Goal: Task Accomplishment & Management: Complete application form

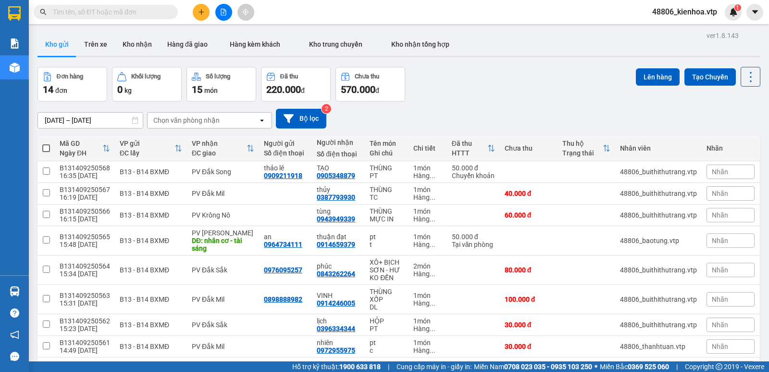
click at [201, 14] on icon "plus" at bounding box center [201, 12] width 7 height 7
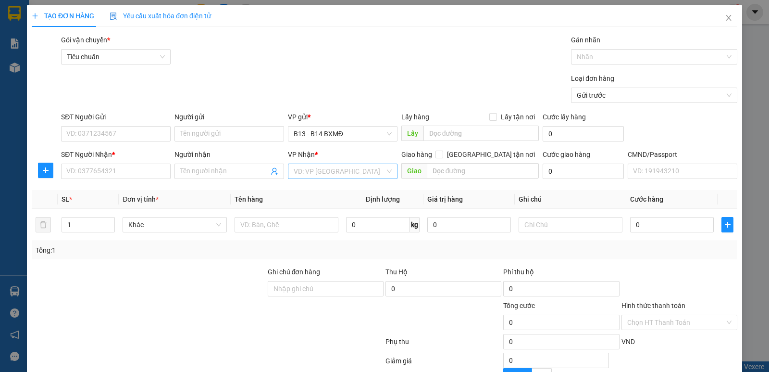
click at [311, 175] on input "search" at bounding box center [339, 171] width 91 height 14
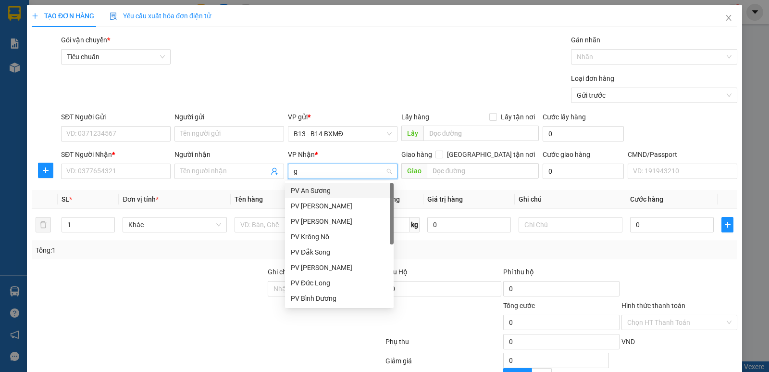
type input "gn"
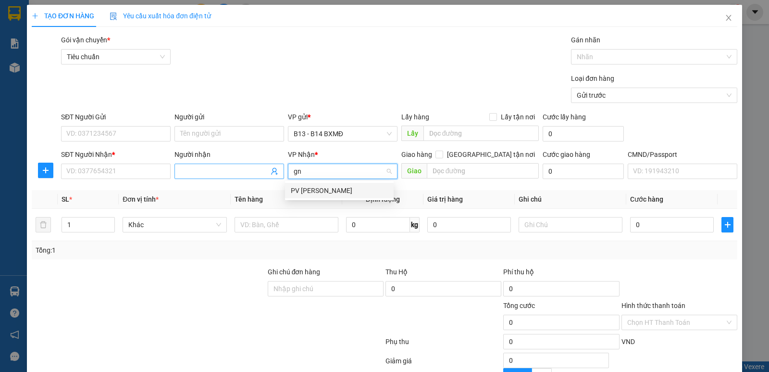
drag, startPoint x: 304, startPoint y: 190, endPoint x: 212, endPoint y: 177, distance: 93.2
click at [305, 190] on div "PV [PERSON_NAME]" at bounding box center [339, 190] width 97 height 11
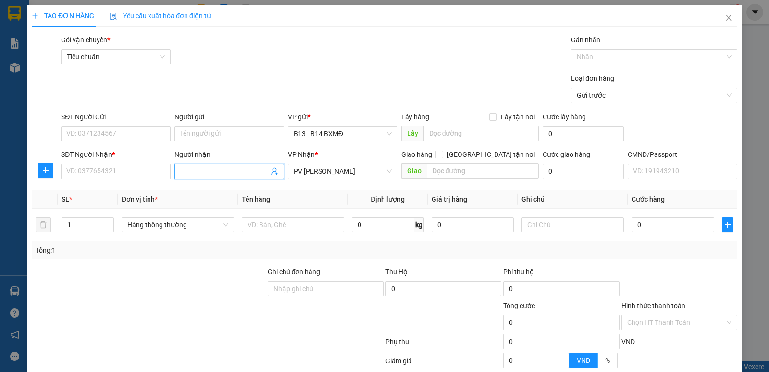
click at [207, 175] on input "Người nhận" at bounding box center [224, 171] width 88 height 11
type input "lương"
type input "0987776370"
click at [267, 235] on td at bounding box center [293, 225] width 110 height 32
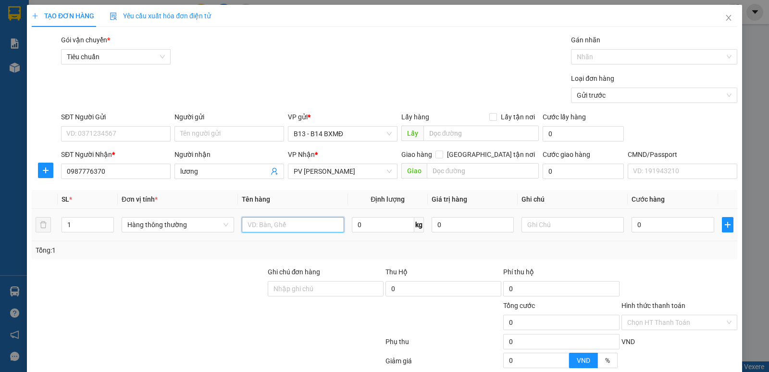
click at [272, 229] on input "text" at bounding box center [293, 224] width 102 height 15
type input "dây thắng"
type input "cái"
type input "3"
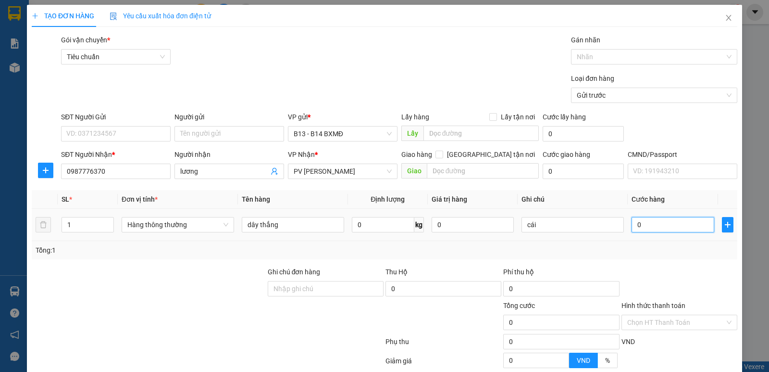
type input "3"
type input "30"
type input "300"
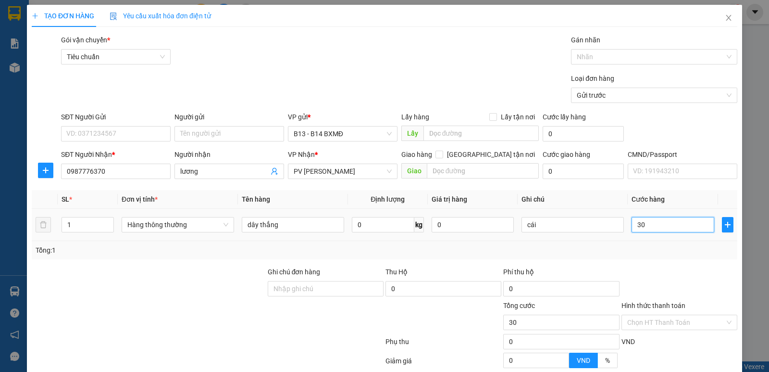
type input "300"
type input "3.000"
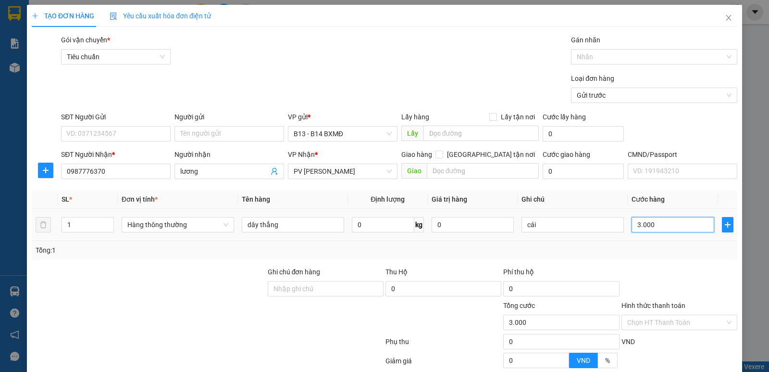
type input "30.000"
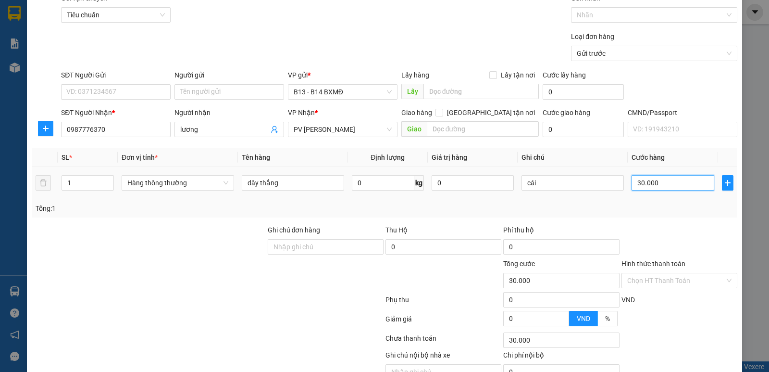
scroll to position [91, 0]
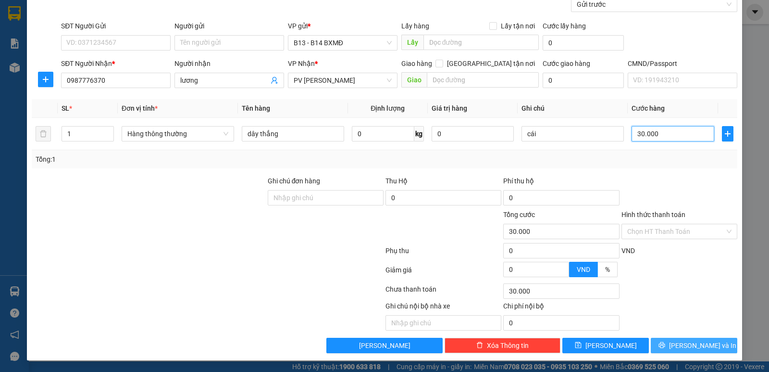
type input "30.000"
click at [677, 339] on button "Lưu và In" at bounding box center [694, 345] width 87 height 15
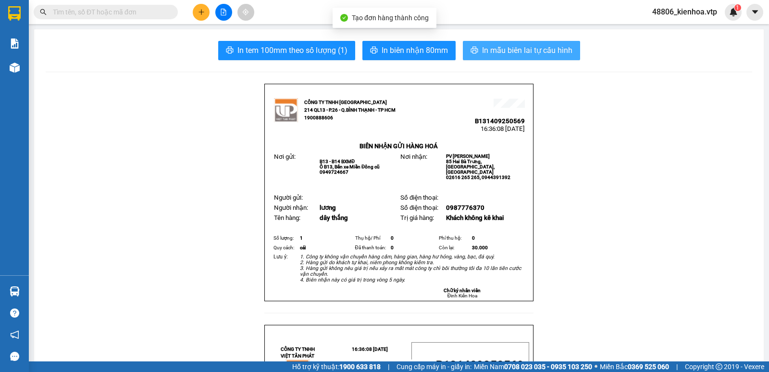
click at [488, 45] on span "In mẫu biên lai tự cấu hình" at bounding box center [527, 50] width 90 height 12
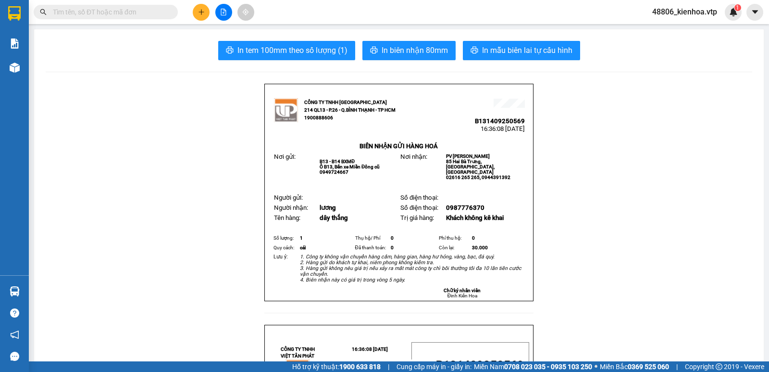
click at [154, 11] on input "text" at bounding box center [109, 12] width 113 height 11
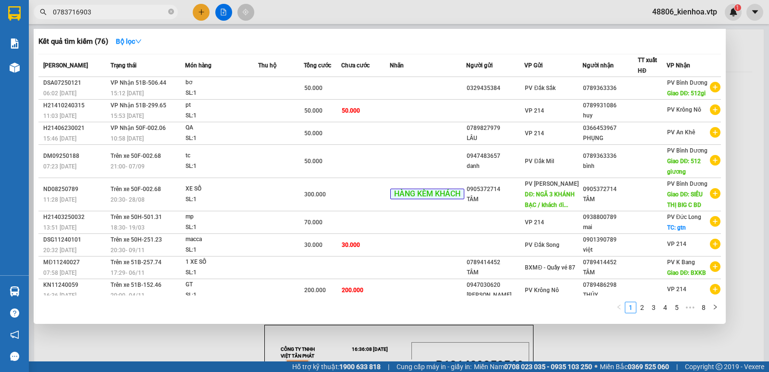
type input "0783716903"
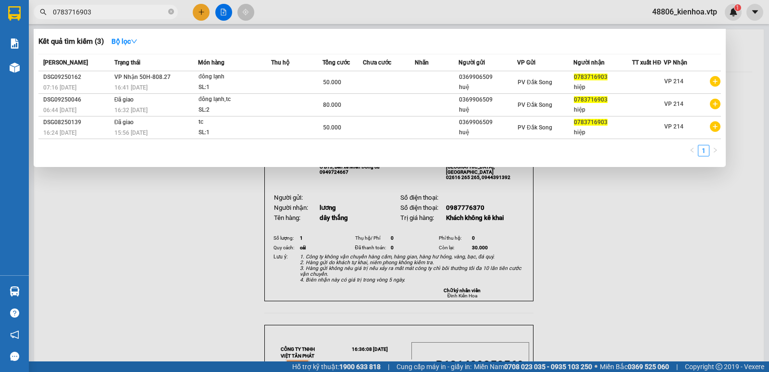
click at [178, 37] on div "Kết quả tìm kiếm ( 3 ) Bộ lọc" at bounding box center [379, 41] width 683 height 15
click at [155, 287] on div at bounding box center [384, 186] width 769 height 372
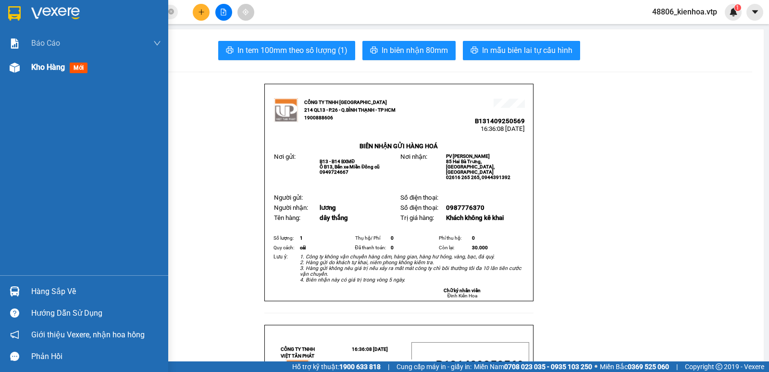
click at [46, 64] on span "Kho hàng" at bounding box center [48, 67] width 34 height 9
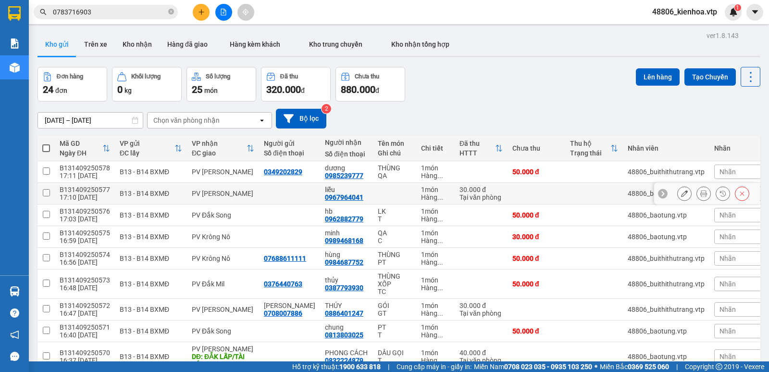
scroll to position [75, 0]
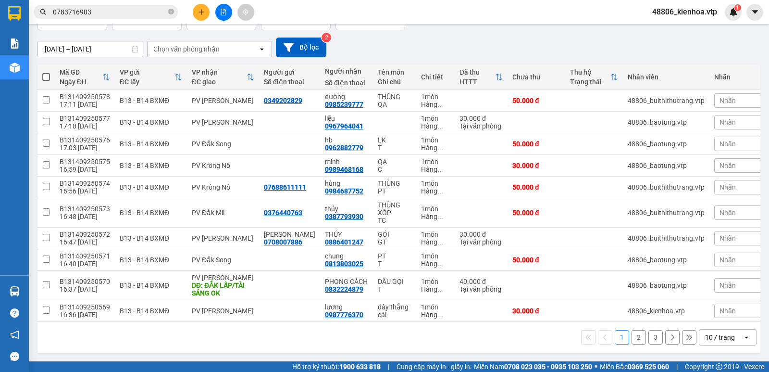
click at [694, 15] on span "48806_kienhoa.vtp" at bounding box center [685, 12] width 80 height 12
click at [670, 30] on span "Đăng xuất" at bounding box center [690, 30] width 60 height 11
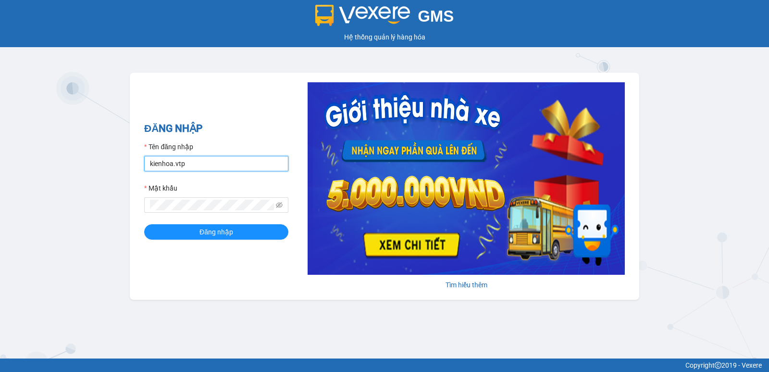
click at [210, 159] on input "kienhoa.vtp" at bounding box center [216, 163] width 144 height 15
drag, startPoint x: 207, startPoint y: 160, endPoint x: 0, endPoint y: 182, distance: 208.5
click at [0, 182] on div "GMS Hệ thống quản lý hàng hóa ĐĂNG NHẬP Tên đăng nhập kienhoa.vtp Mật khẩu Đăng…" at bounding box center [384, 179] width 769 height 358
type input "thanhtuan.vtp"
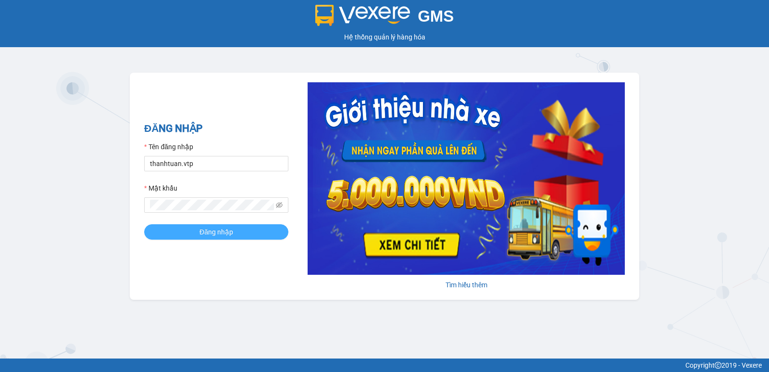
click at [235, 236] on button "Đăng nhập" at bounding box center [216, 231] width 144 height 15
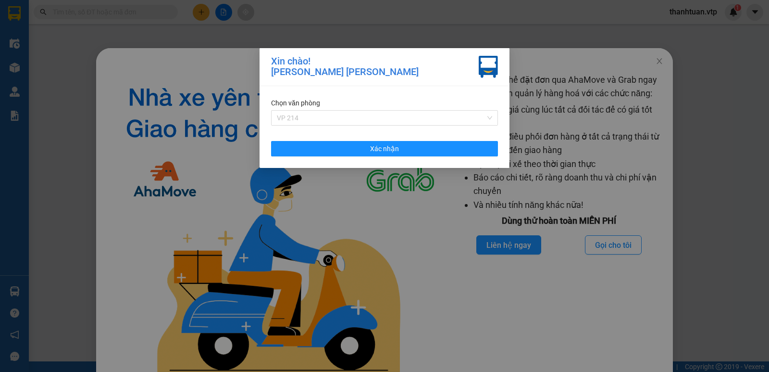
drag, startPoint x: 349, startPoint y: 115, endPoint x: 298, endPoint y: 133, distance: 54.0
click at [349, 118] on span "VP 214" at bounding box center [384, 118] width 215 height 14
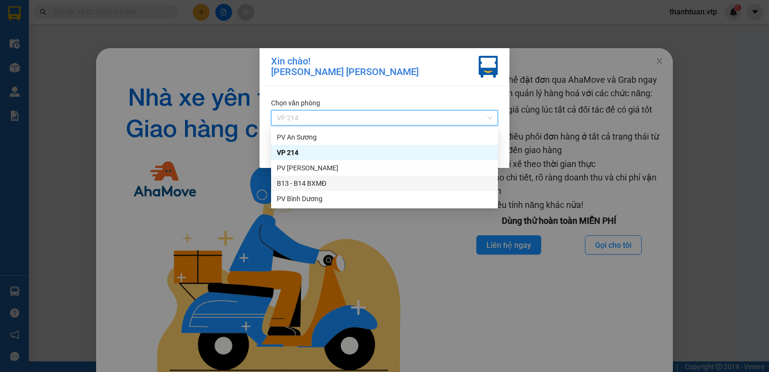
click at [298, 182] on div "B13 - B14 BXMĐ" at bounding box center [384, 183] width 215 height 11
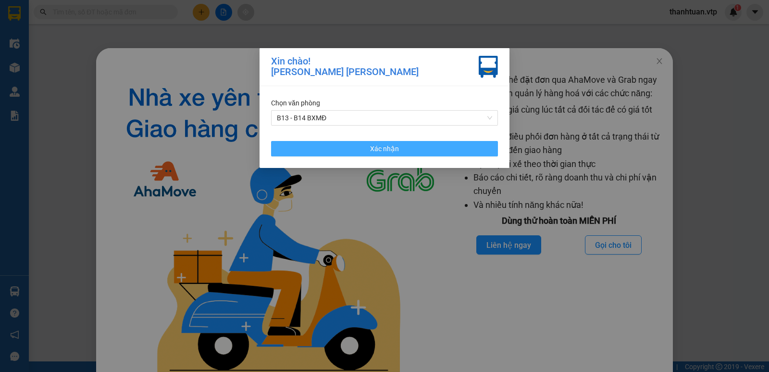
click at [392, 149] on span "Xác nhận" at bounding box center [384, 148] width 29 height 11
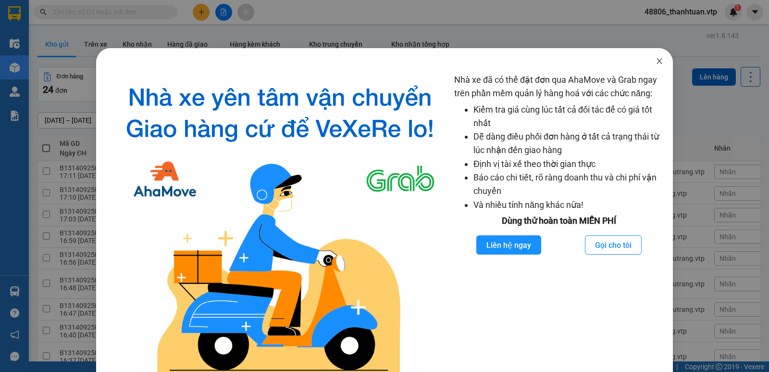
click at [656, 59] on icon "close" at bounding box center [660, 61] width 8 height 8
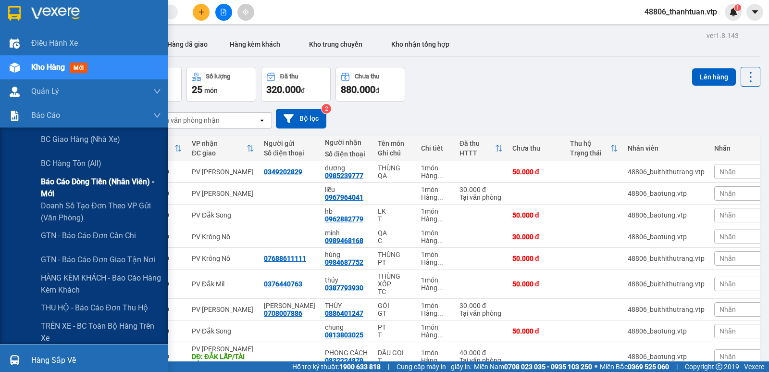
click at [61, 185] on span "Báo cáo dòng tiền (nhân viên) - mới" at bounding box center [101, 188] width 120 height 24
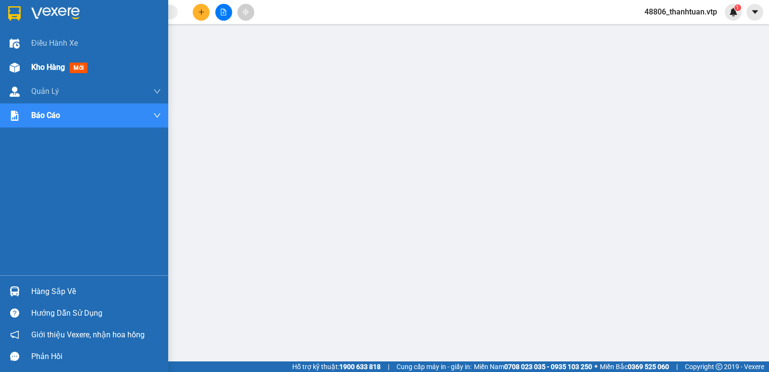
click at [43, 68] on span "Kho hàng" at bounding box center [48, 67] width 34 height 9
